Goal: Task Accomplishment & Management: Use online tool/utility

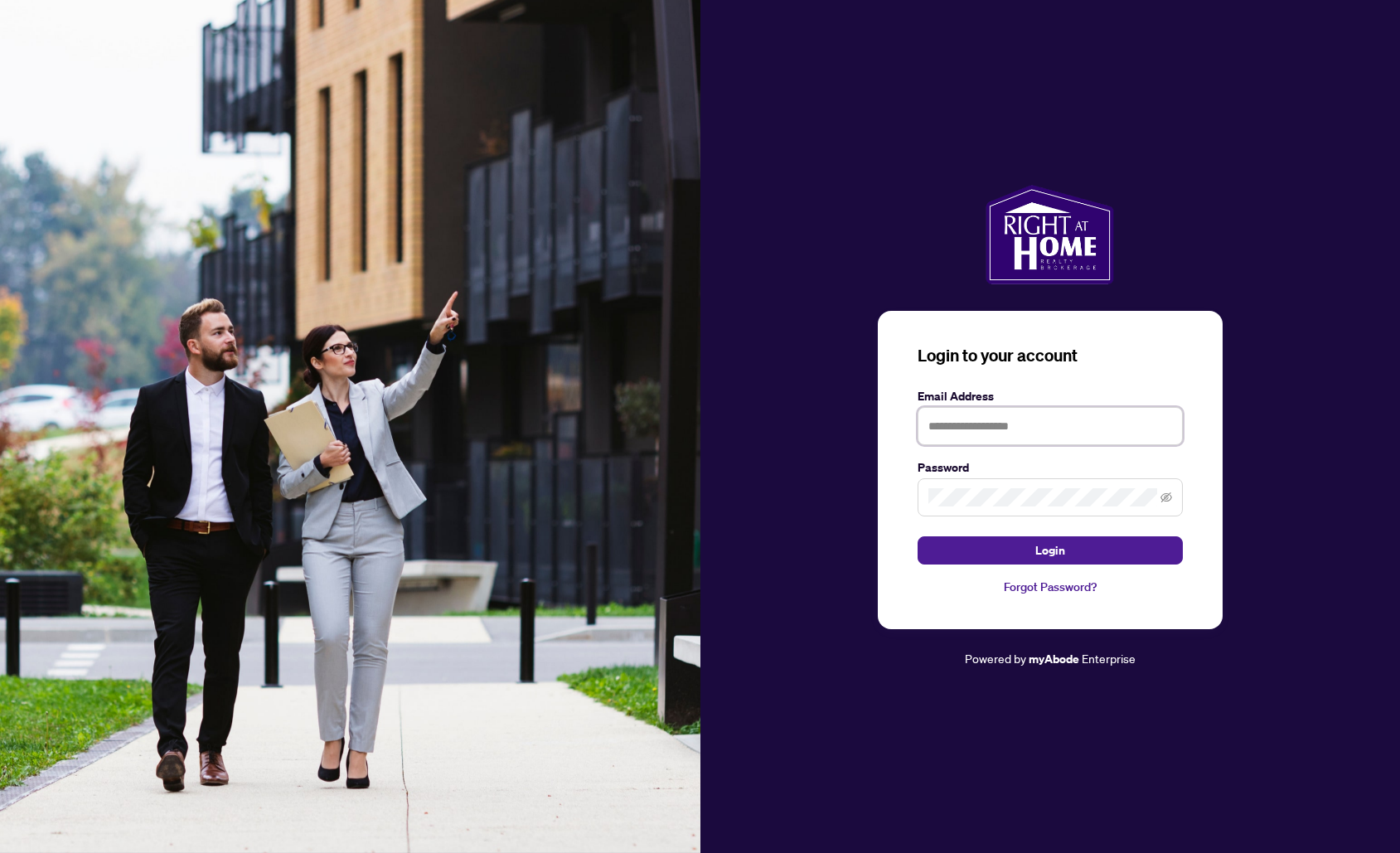
click at [966, 430] on input "text" at bounding box center [1050, 426] width 265 height 39
type input "**********"
click at [1033, 547] on button "Login" at bounding box center [1050, 551] width 265 height 28
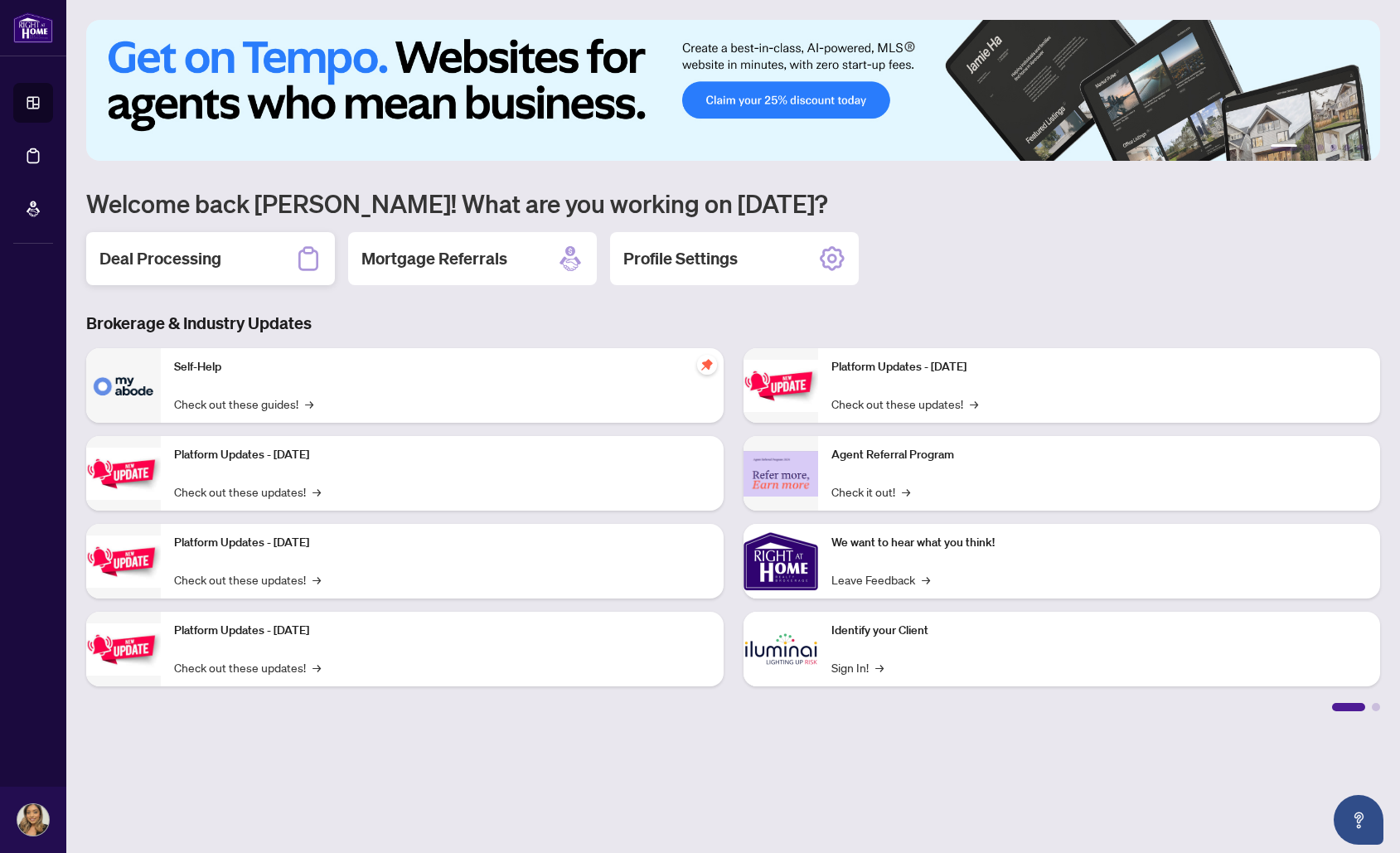
click at [171, 260] on h2 "Deal Processing" at bounding box center [161, 259] width 122 height 23
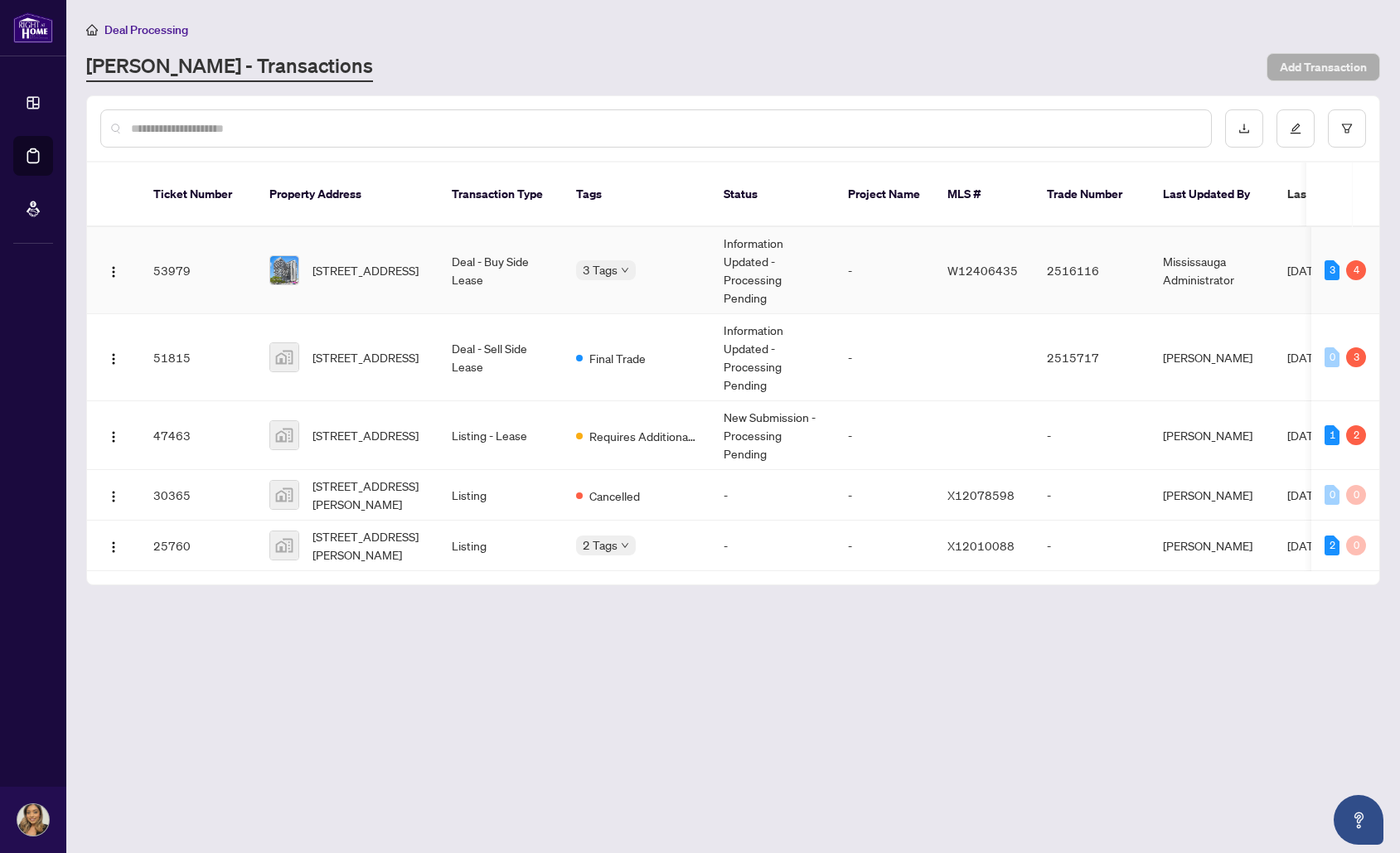
click at [1149, 267] on td "2516116" at bounding box center [1091, 270] width 116 height 87
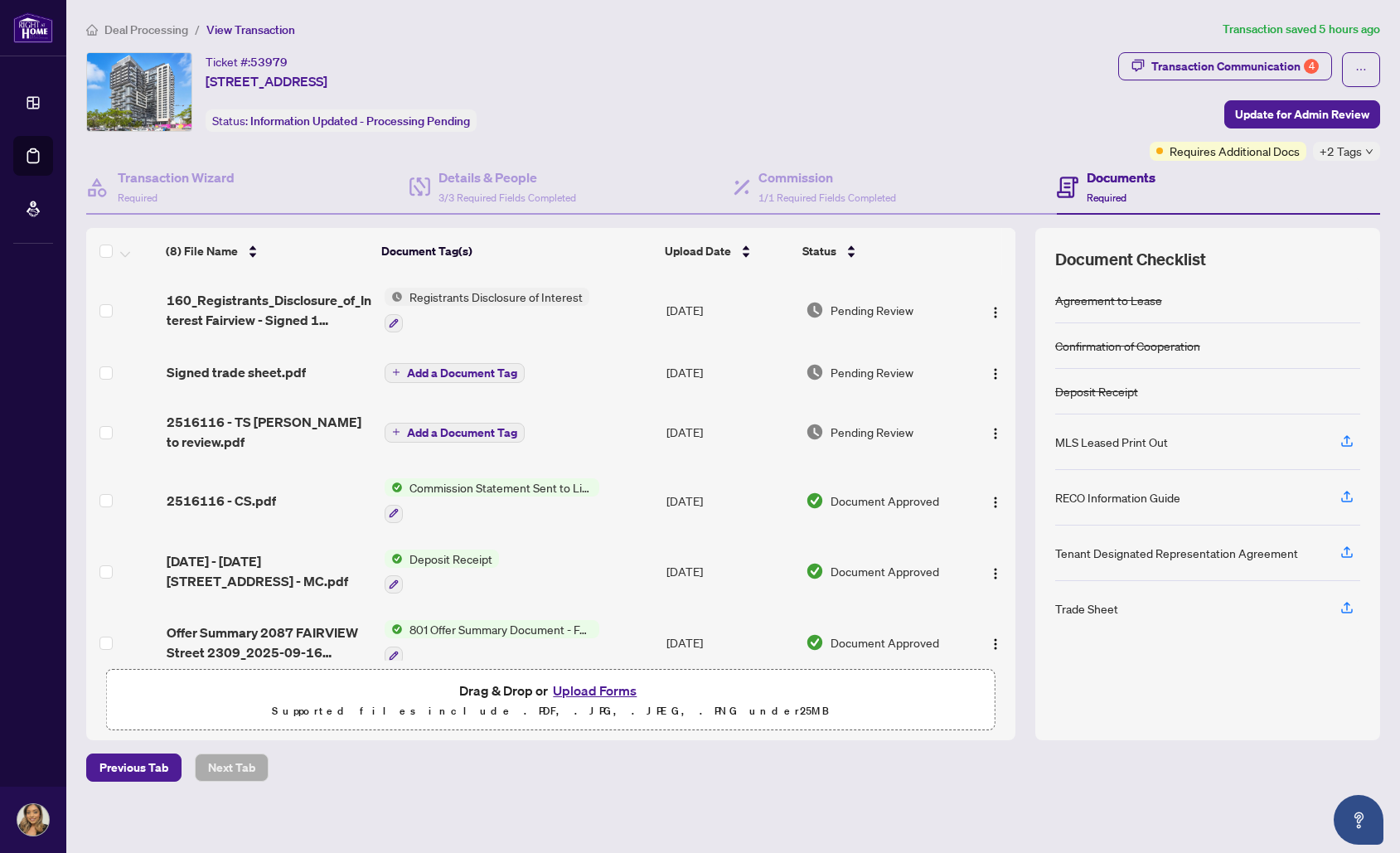
click at [477, 291] on span "Registrants Disclosure of Interest" at bounding box center [495, 297] width 187 height 18
click at [222, 321] on span "160_Registrants_Disclosure_of_Interest Fairview - Signed 1 EXECUTED.pdf" at bounding box center [269, 311] width 205 height 40
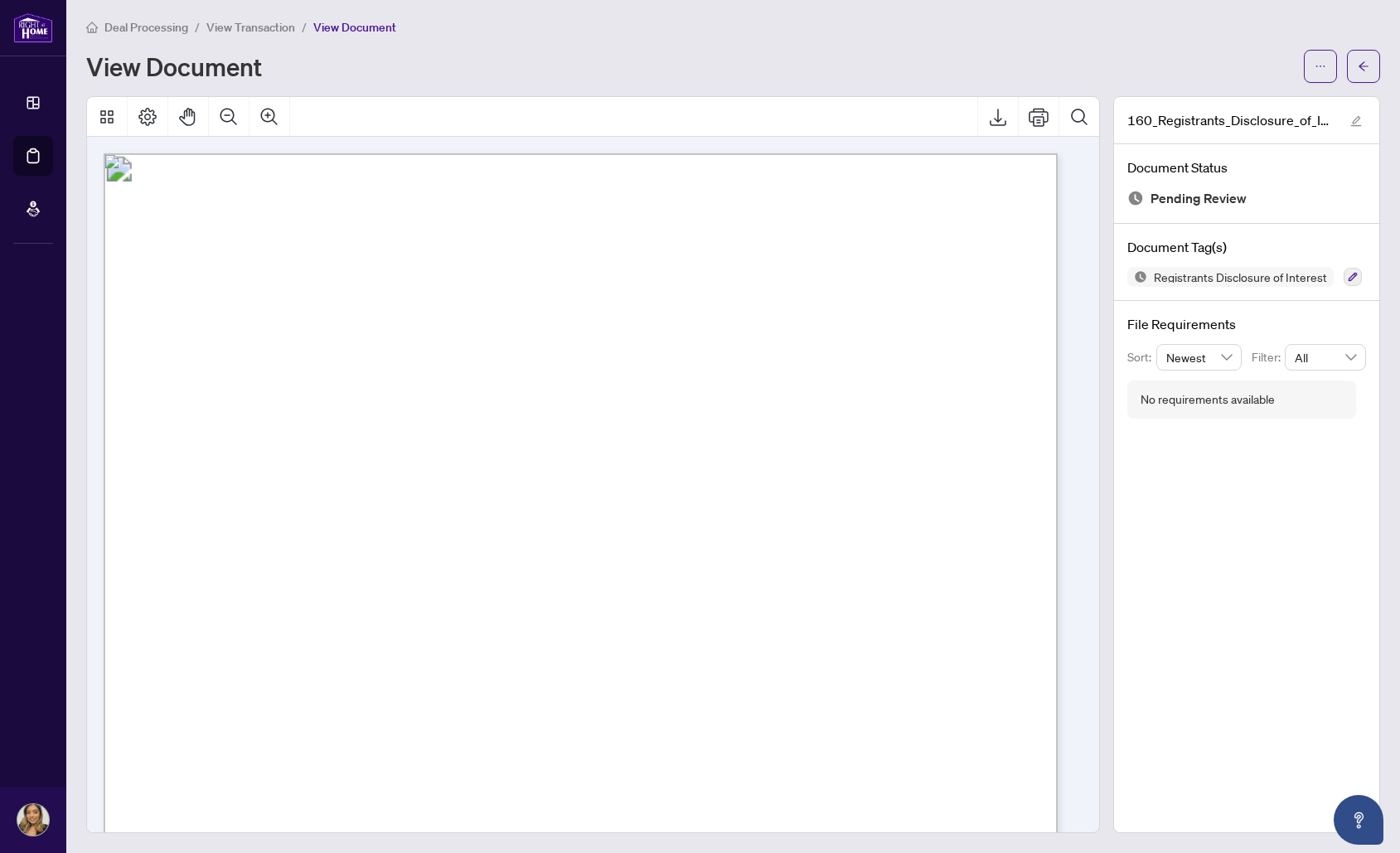
click at [231, 30] on span "View Transaction" at bounding box center [251, 28] width 89 height 15
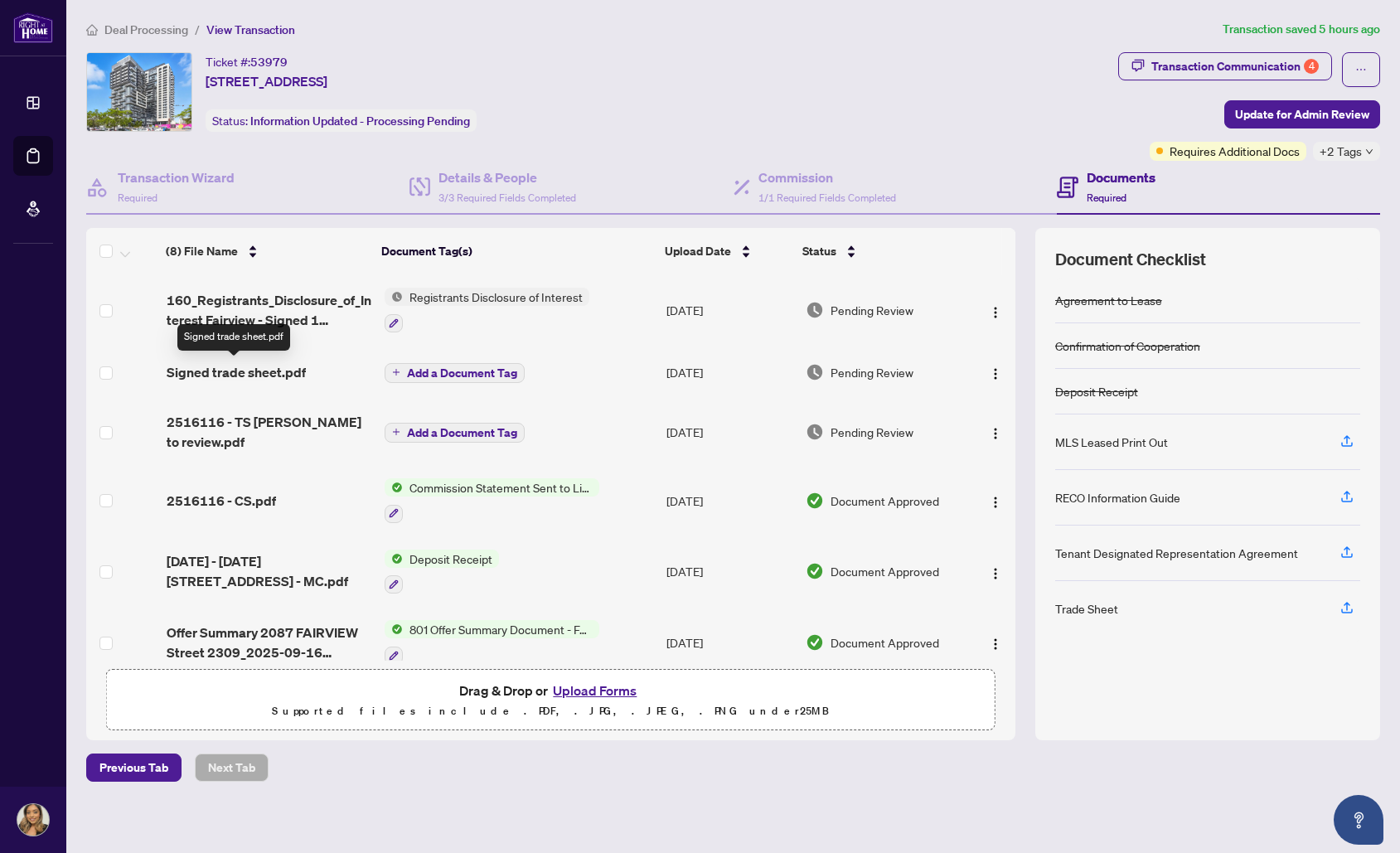
click at [254, 376] on span "Signed trade sheet.pdf" at bounding box center [236, 373] width 139 height 20
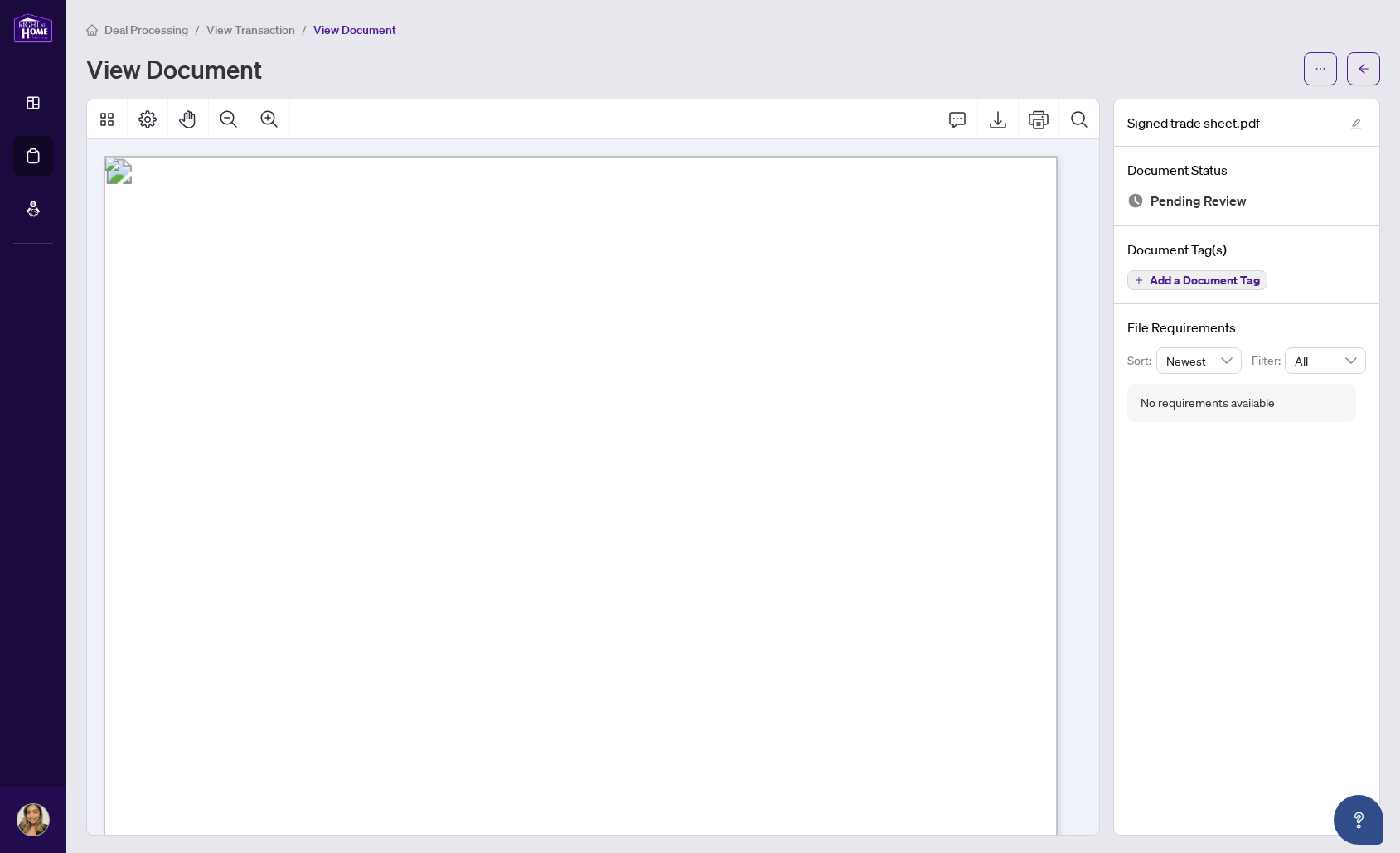
click at [243, 28] on span "View Transaction" at bounding box center [251, 30] width 89 height 15
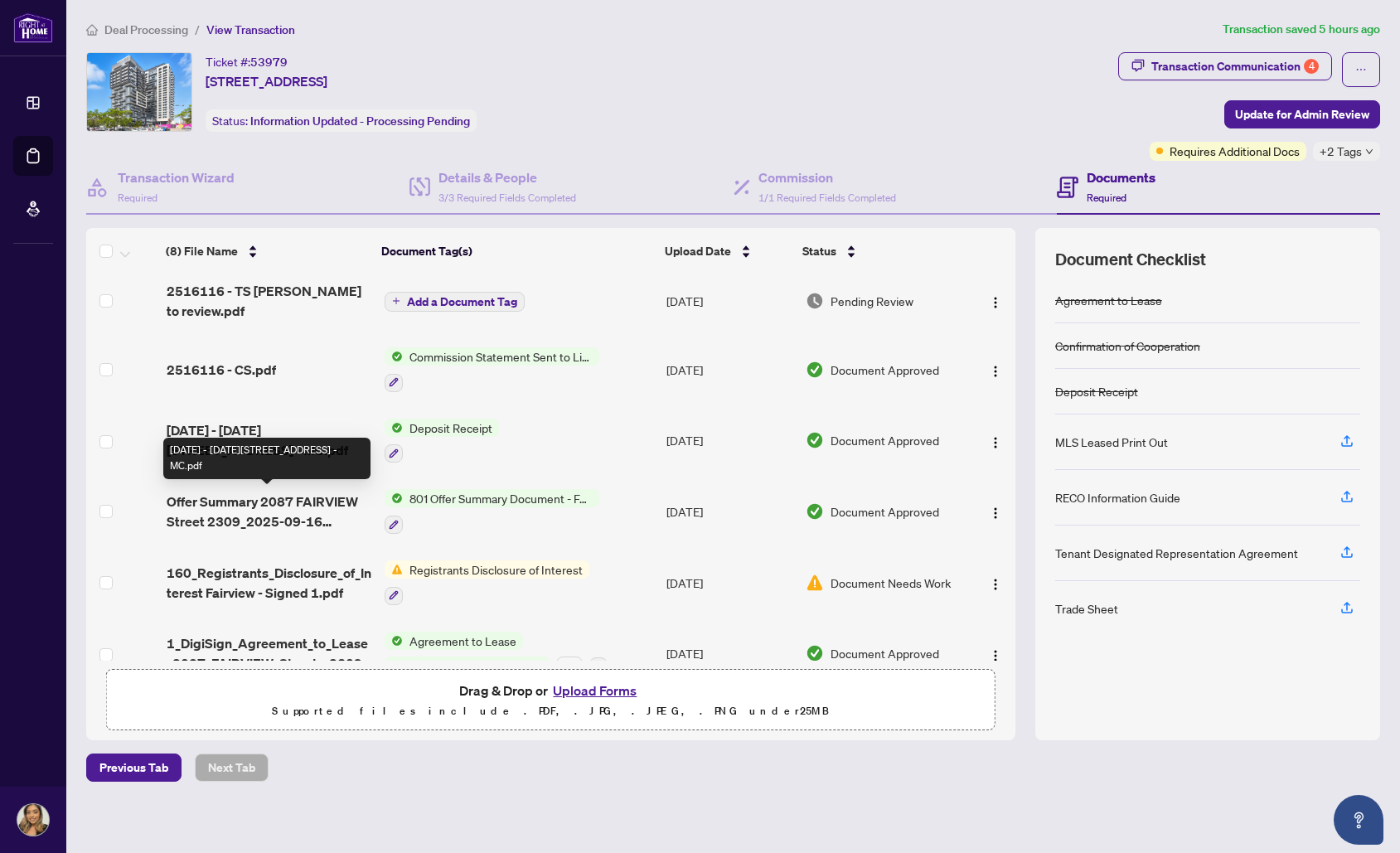
scroll to position [145, 0]
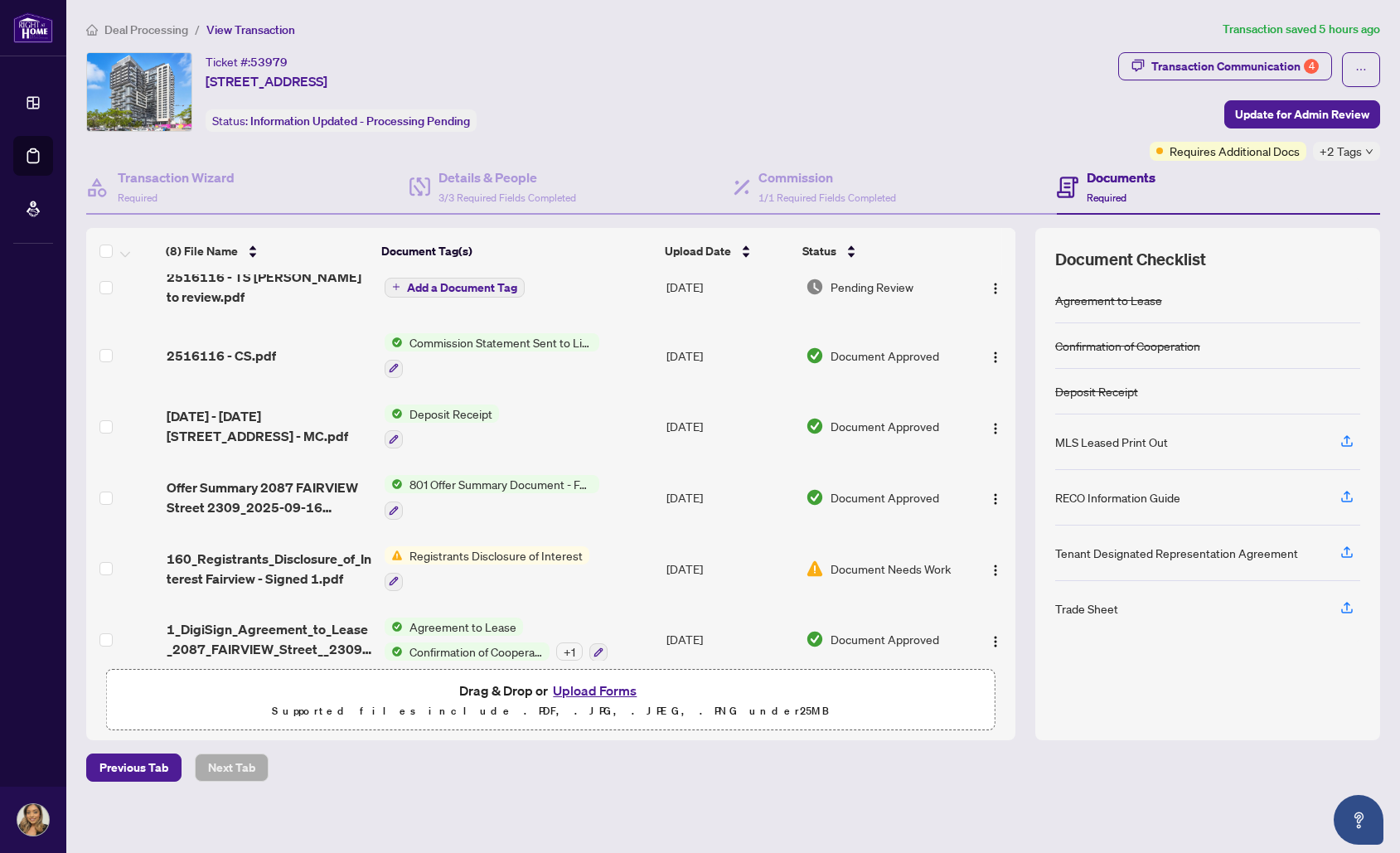
click at [1122, 444] on div "MLS Leased Print Out" at bounding box center [1111, 442] width 113 height 18
click at [1106, 444] on div "MLS Leased Print Out" at bounding box center [1111, 442] width 113 height 18
copy div "MLS Leased Print Out"
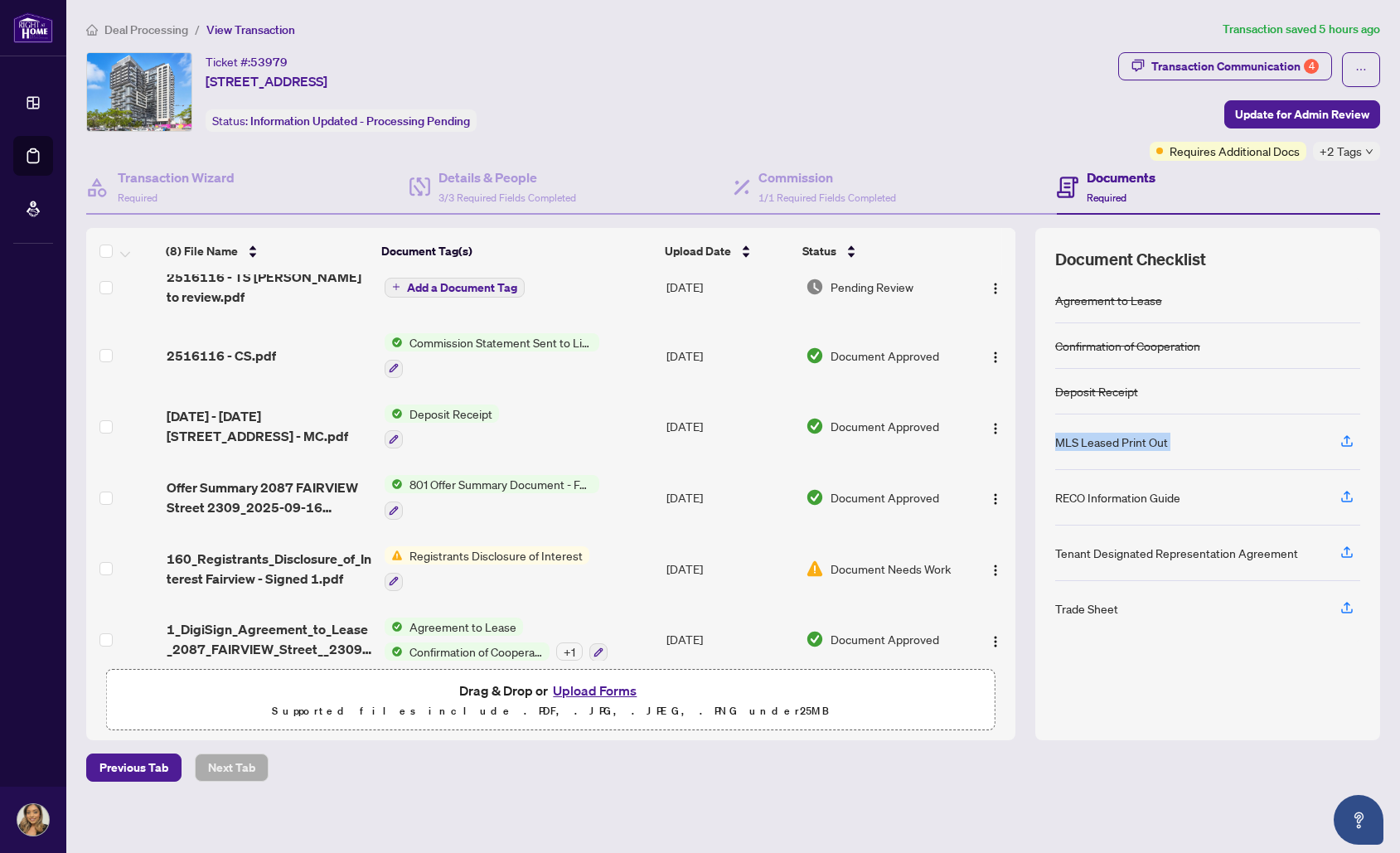
click at [1204, 437] on div "MLS Leased Print Out" at bounding box center [1208, 442] width 305 height 55
click at [1144, 445] on div "MLS Leased Print Out" at bounding box center [1111, 442] width 113 height 18
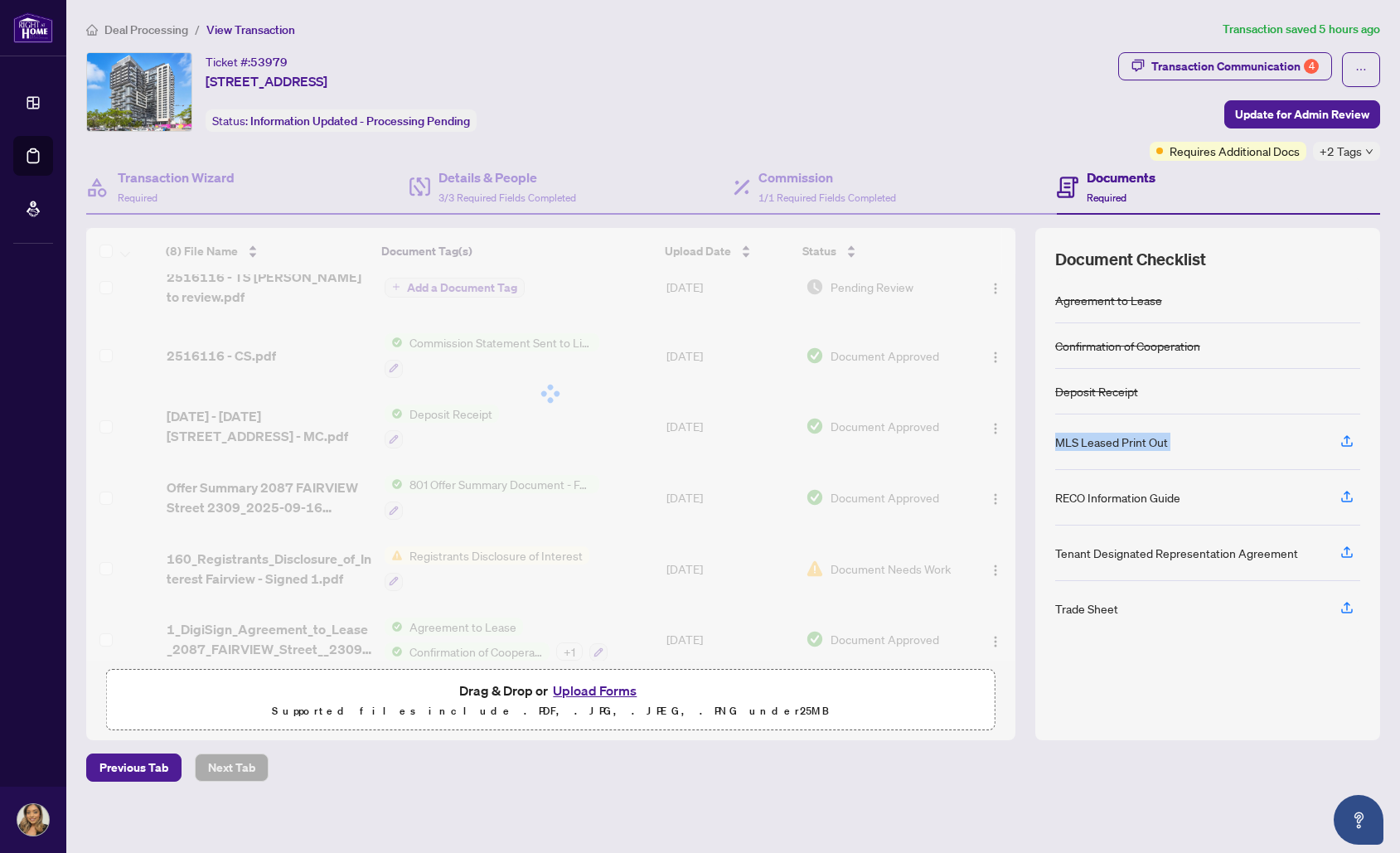
click at [1144, 445] on div "MLS Leased Print Out" at bounding box center [1111, 442] width 113 height 18
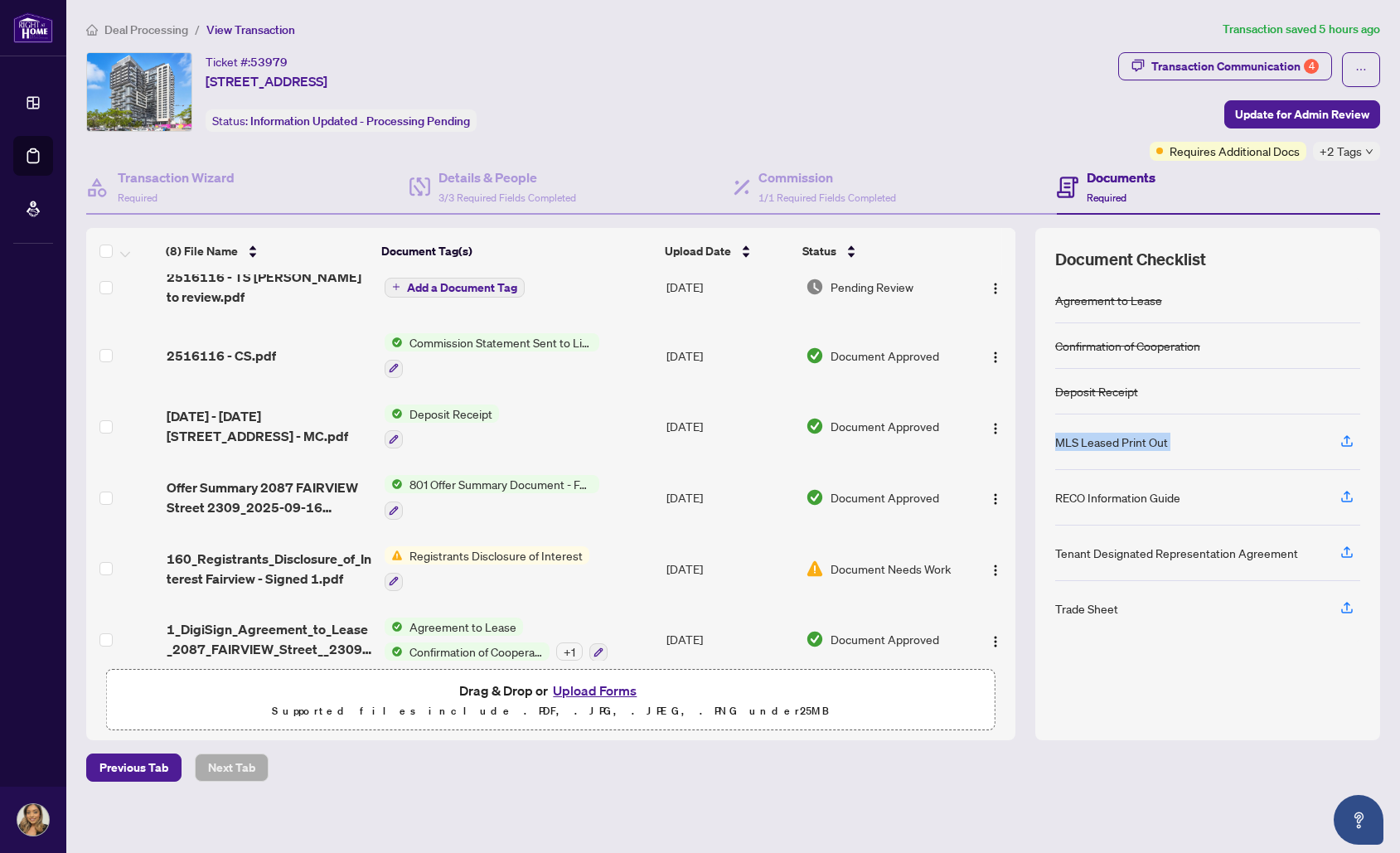
click at [1144, 452] on div "MLS Leased Print Out" at bounding box center [1208, 442] width 305 height 55
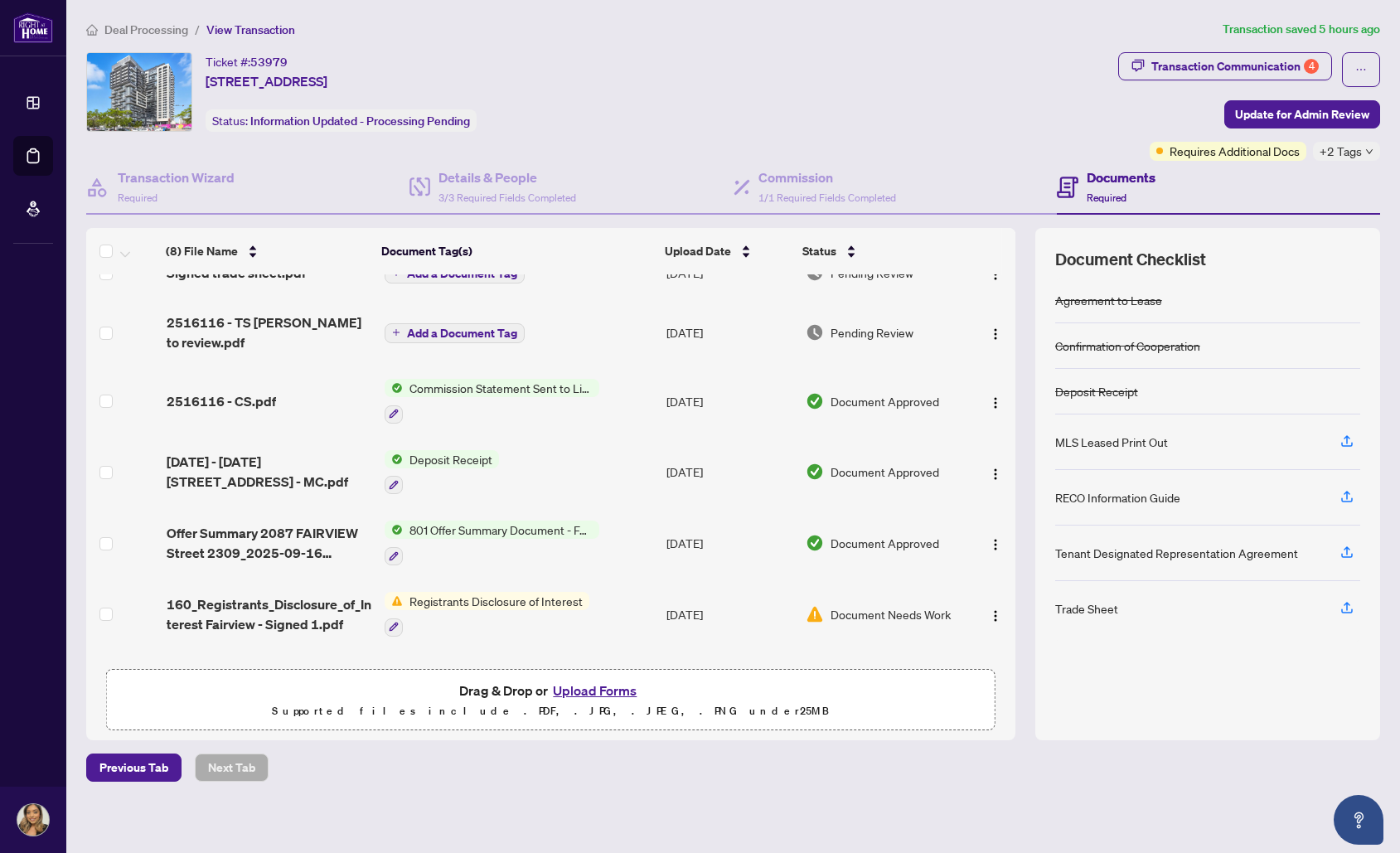
scroll to position [0, 0]
